Goal: Check status: Check status

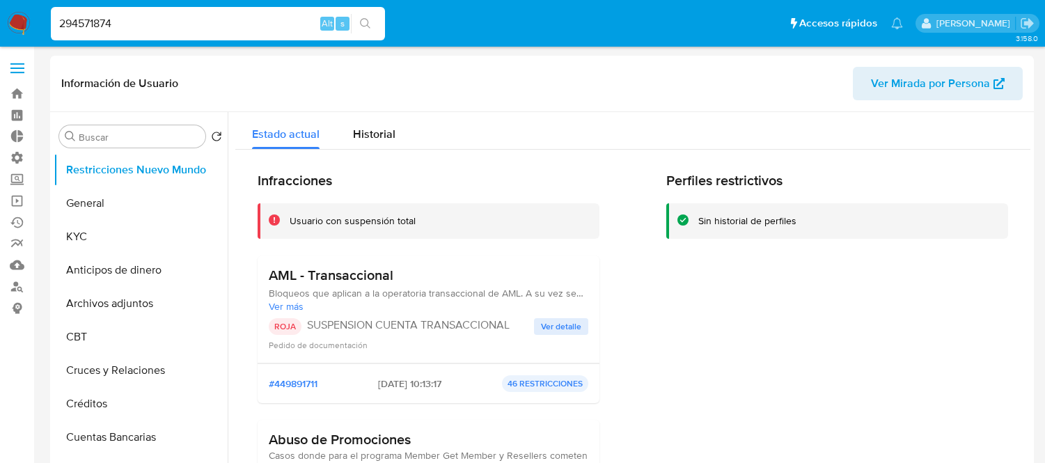
select select "10"
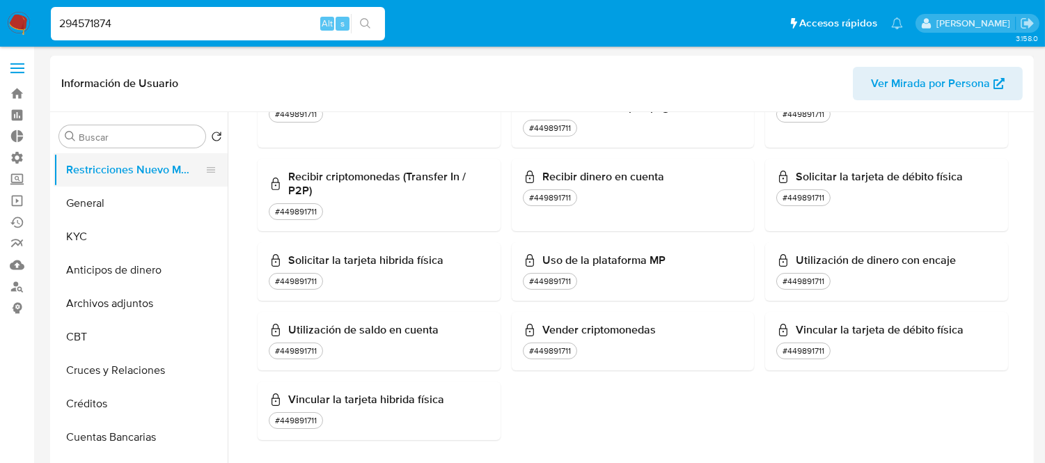
click at [123, 171] on button "Restricciones Nuevo Mundo" at bounding box center [135, 169] width 163 height 33
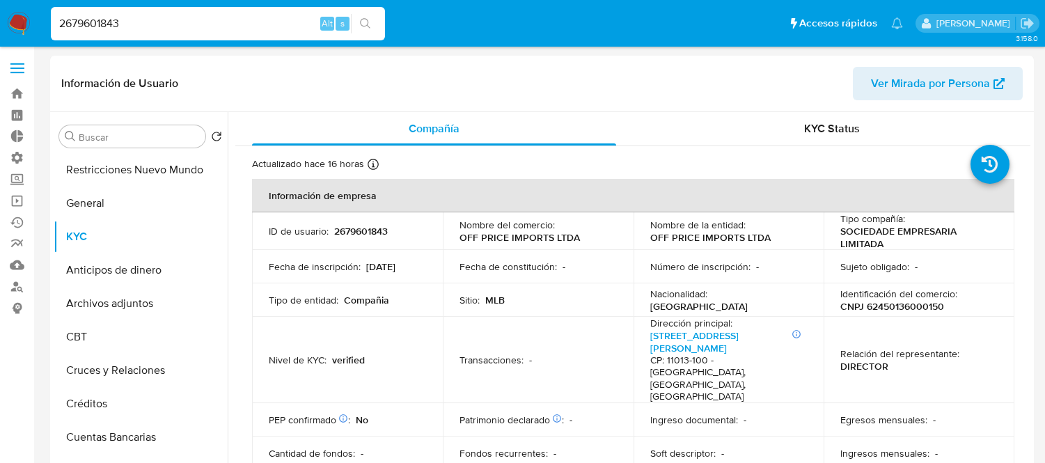
select select "10"
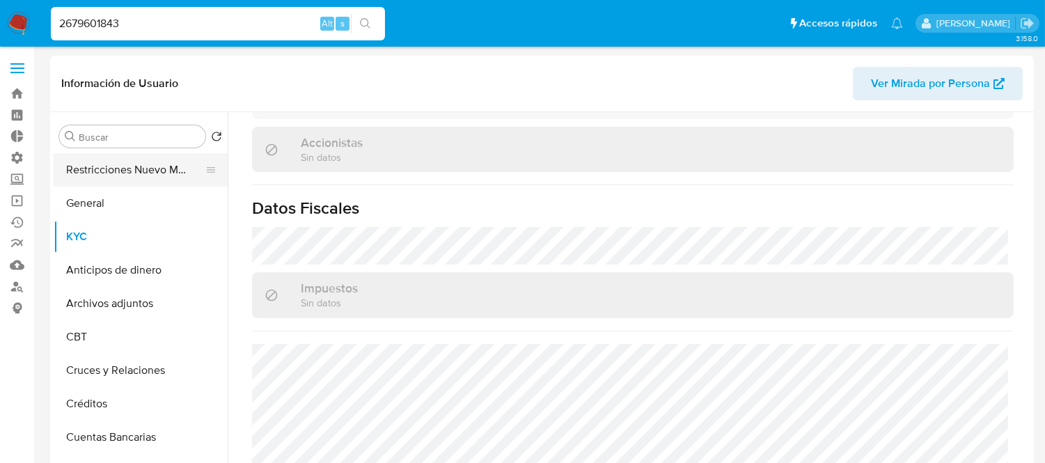
click at [107, 182] on button "Restricciones Nuevo Mundo" at bounding box center [135, 169] width 163 height 33
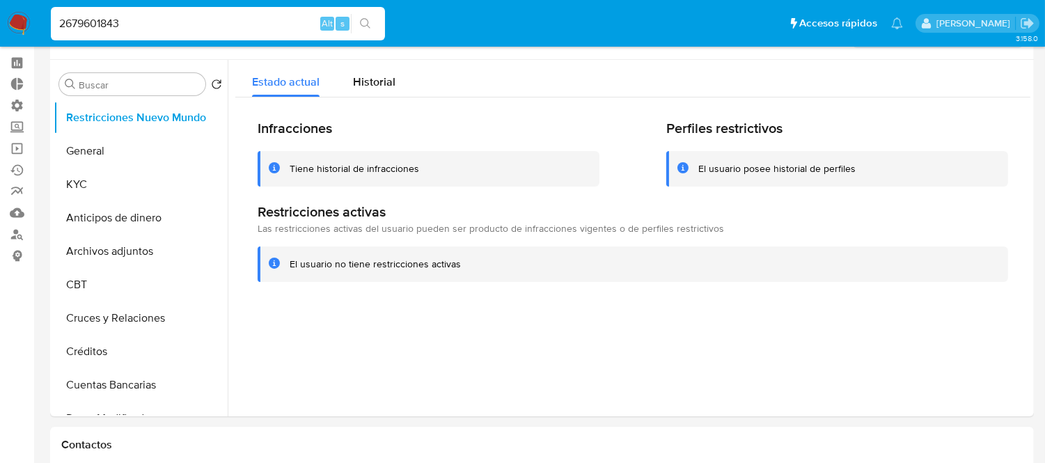
scroll to position [77, 0]
